Goal: Navigation & Orientation: Find specific page/section

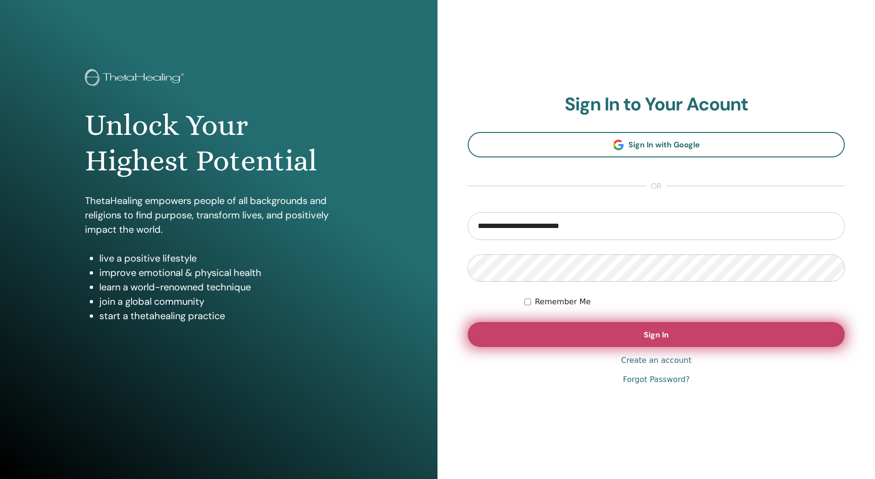
type input "**********"
click at [649, 334] on span "Sign In" at bounding box center [656, 335] width 25 height 10
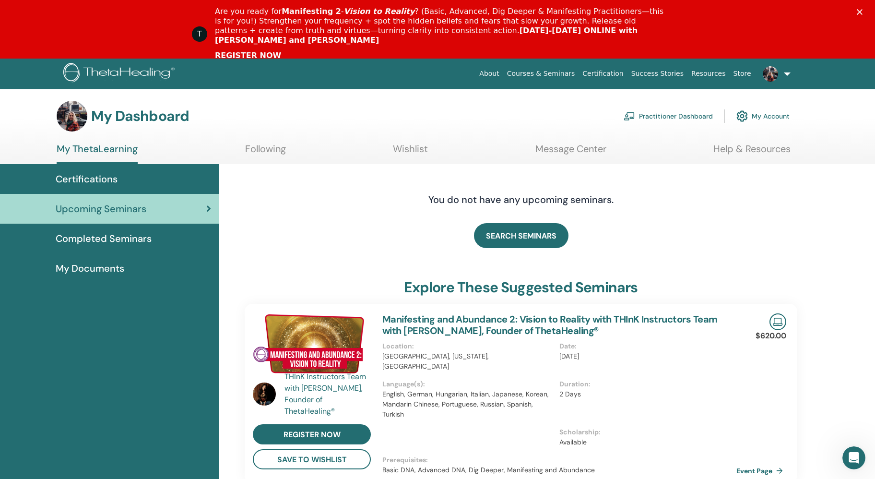
click at [670, 118] on link "Practitioner Dashboard" at bounding box center [668, 116] width 89 height 21
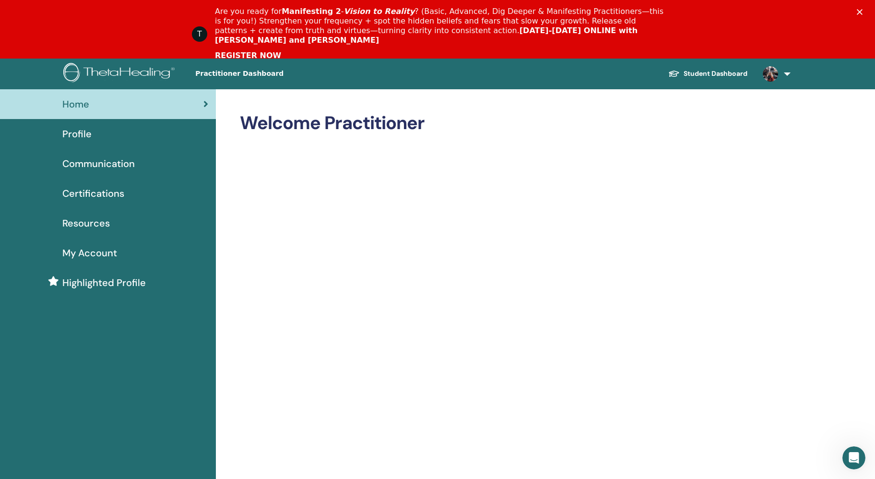
click at [785, 73] on link at bounding box center [774, 74] width 39 height 31
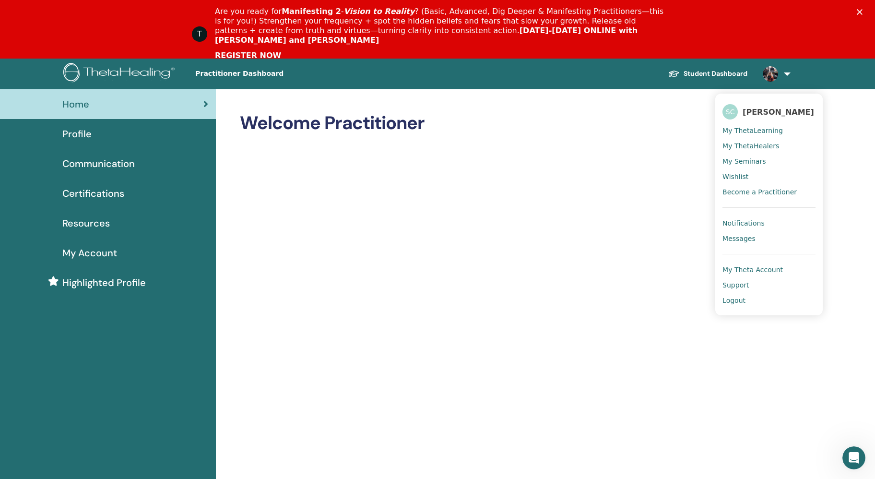
click at [98, 193] on span "Certifications" at bounding box center [93, 193] width 62 height 14
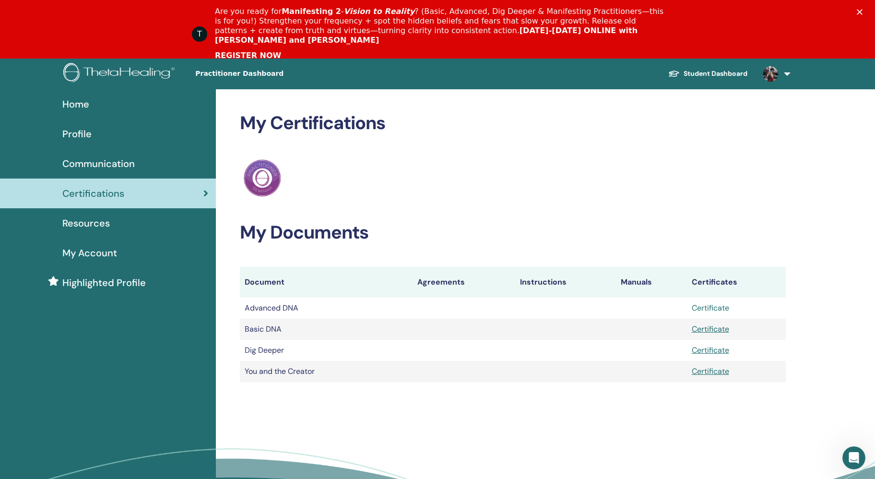
click at [714, 307] on link "Certificate" at bounding box center [710, 308] width 37 height 10
click at [707, 329] on link "Certificate" at bounding box center [710, 329] width 37 height 10
click at [705, 348] on link "Certificate" at bounding box center [710, 350] width 37 height 10
click at [710, 372] on link "Certificate" at bounding box center [710, 371] width 37 height 10
click at [91, 226] on span "Resources" at bounding box center [85, 223] width 47 height 14
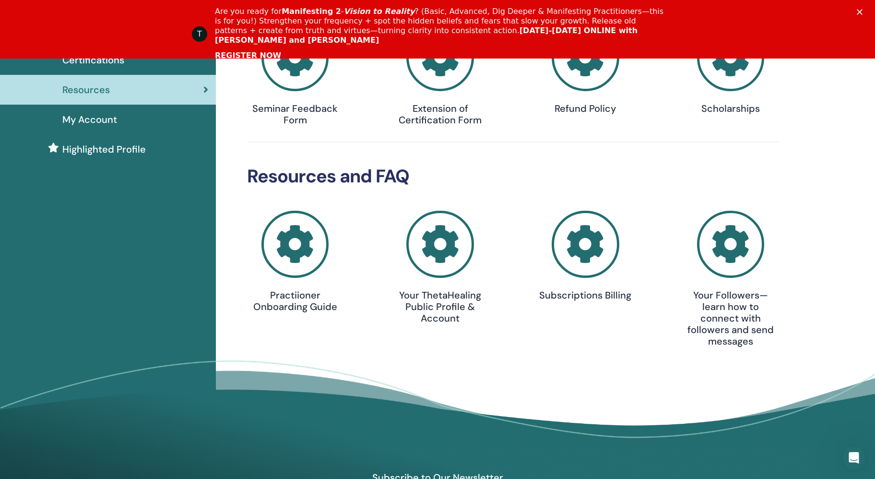
scroll to position [137, 0]
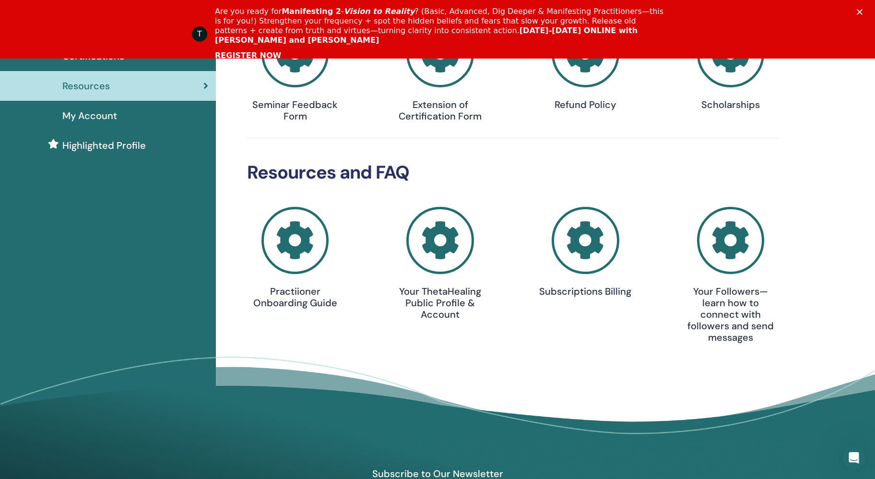
click at [452, 296] on h4 "Your ThetaHealing Public Profile & Account" at bounding box center [440, 302] width 96 height 35
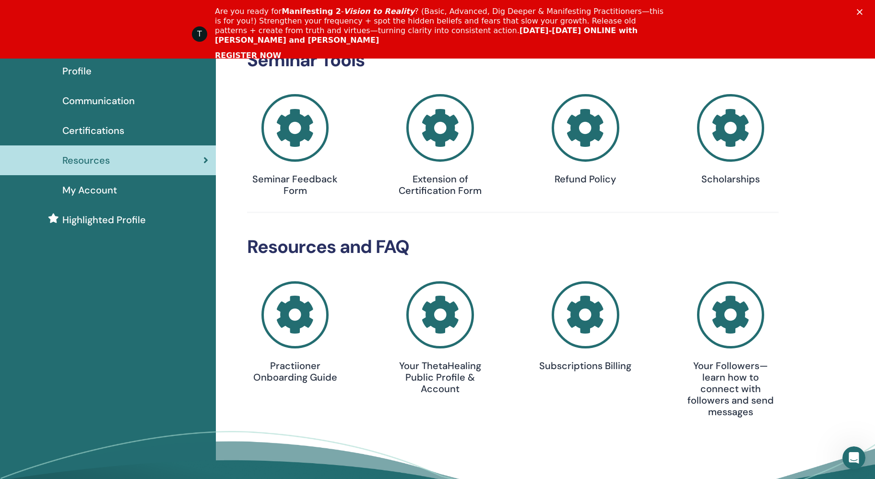
scroll to position [3, 0]
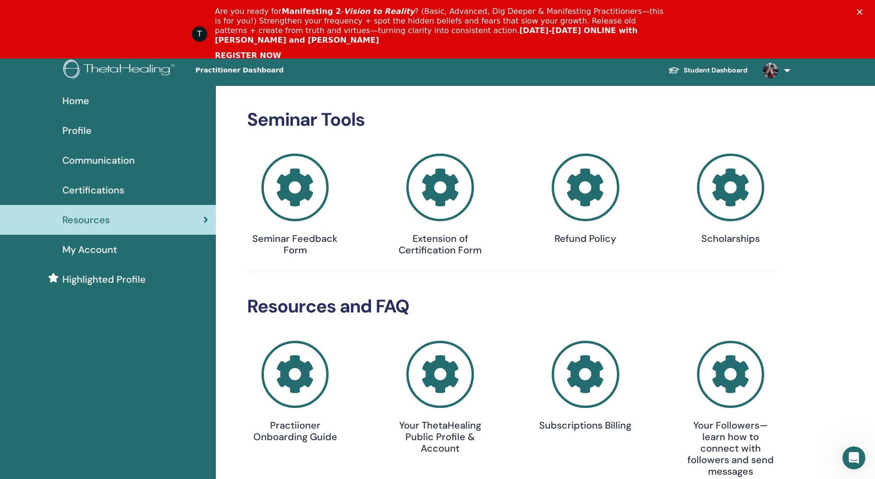
click at [437, 249] on h4 "Extension of Certification Form" at bounding box center [440, 244] width 96 height 23
